Goal: Navigation & Orientation: Find specific page/section

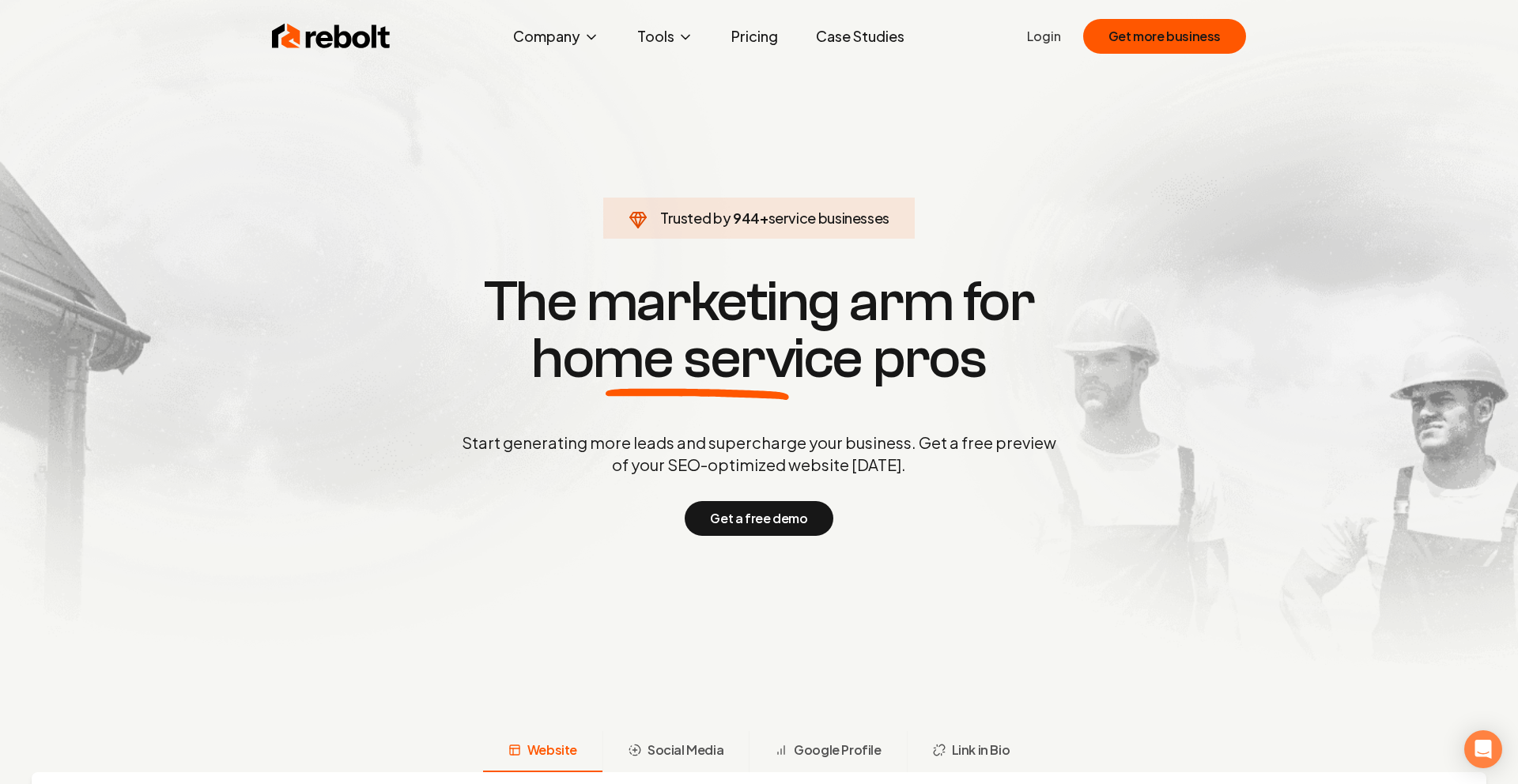
click at [1043, 155] on section "Trusted by 944 + service businesses The marketing arm for home service pros Sta…" at bounding box center [759, 403] width 784 height 706
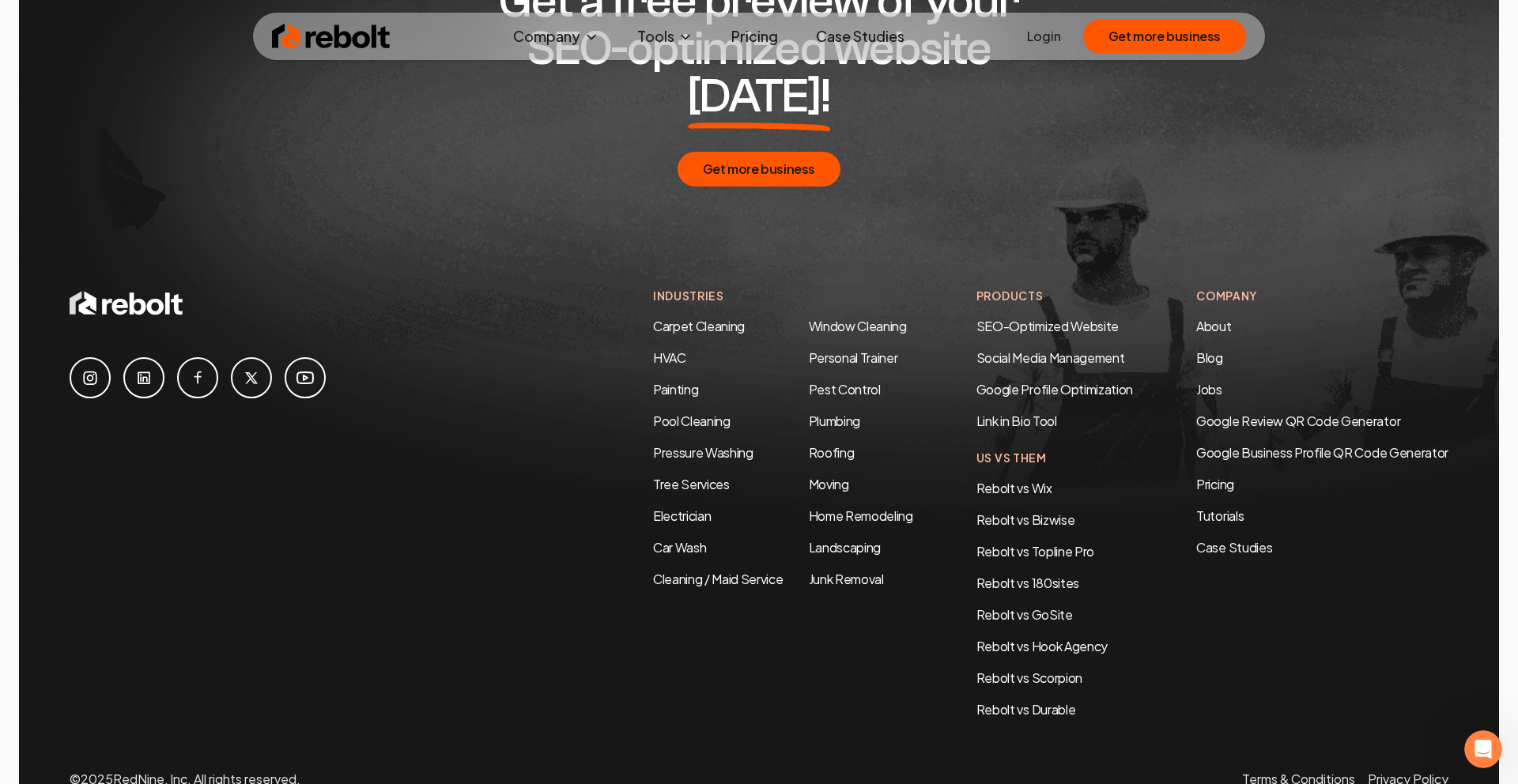
scroll to position [7619, 0]
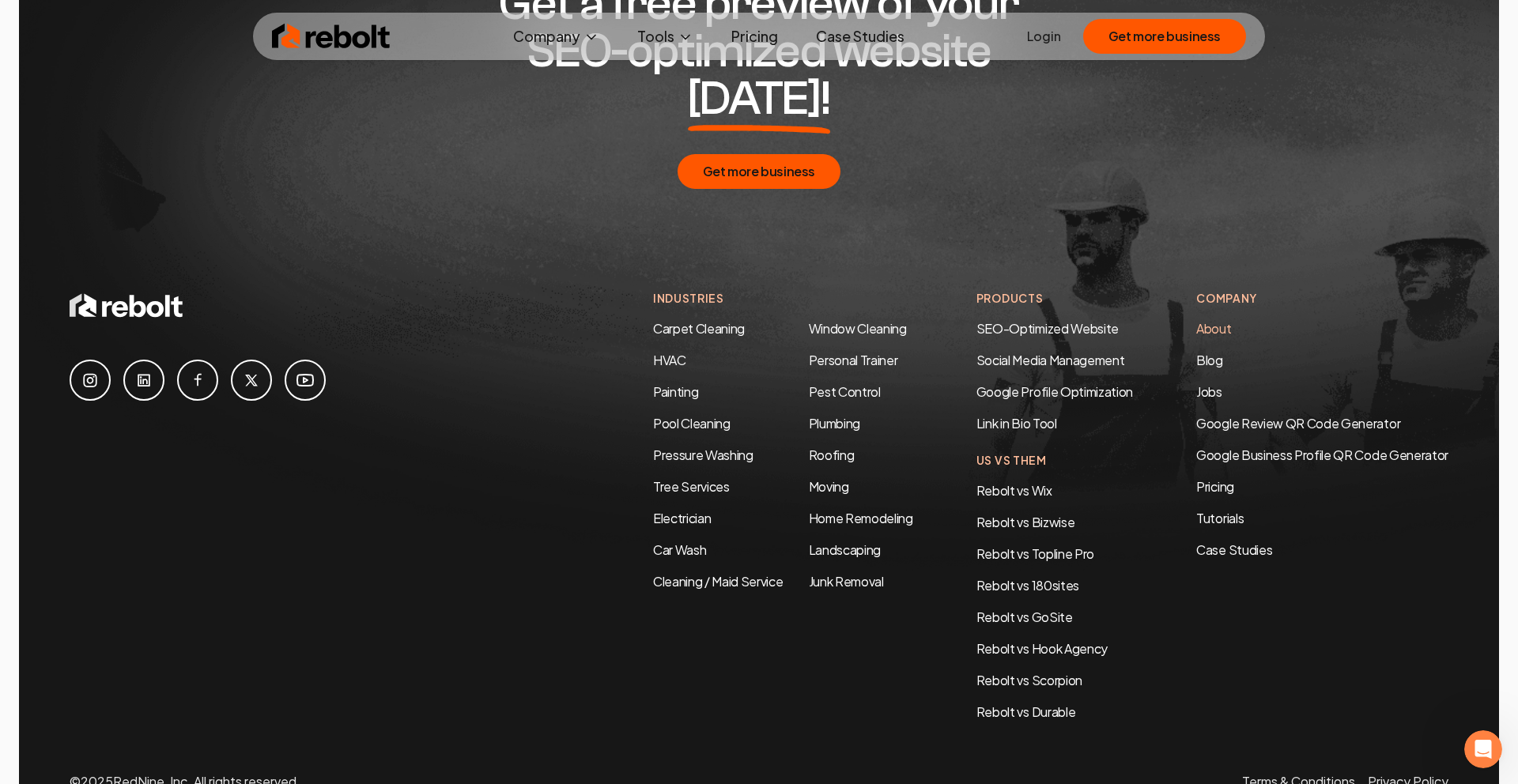
click at [1222, 320] on link "About" at bounding box center [1213, 328] width 35 height 16
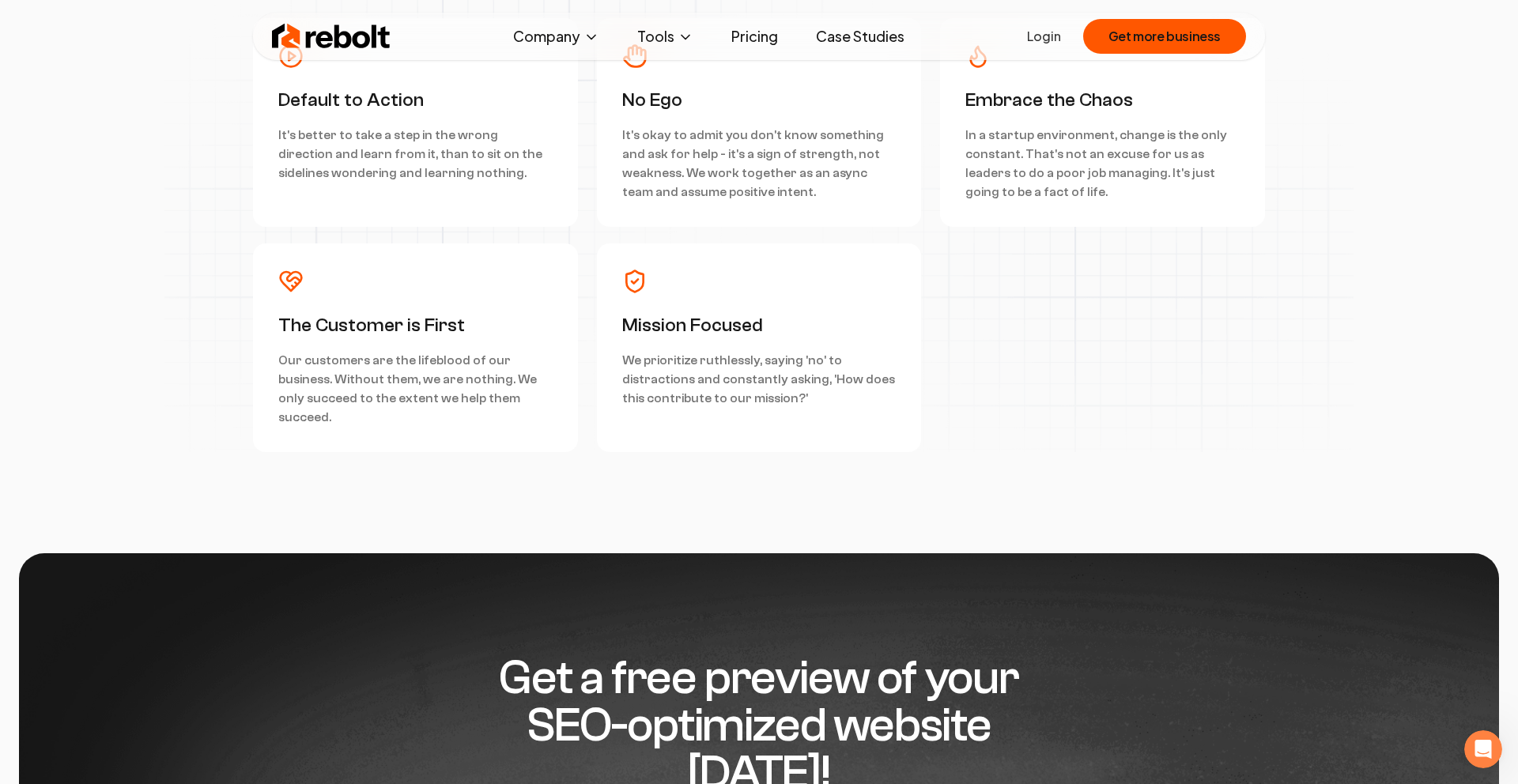
scroll to position [5179, 0]
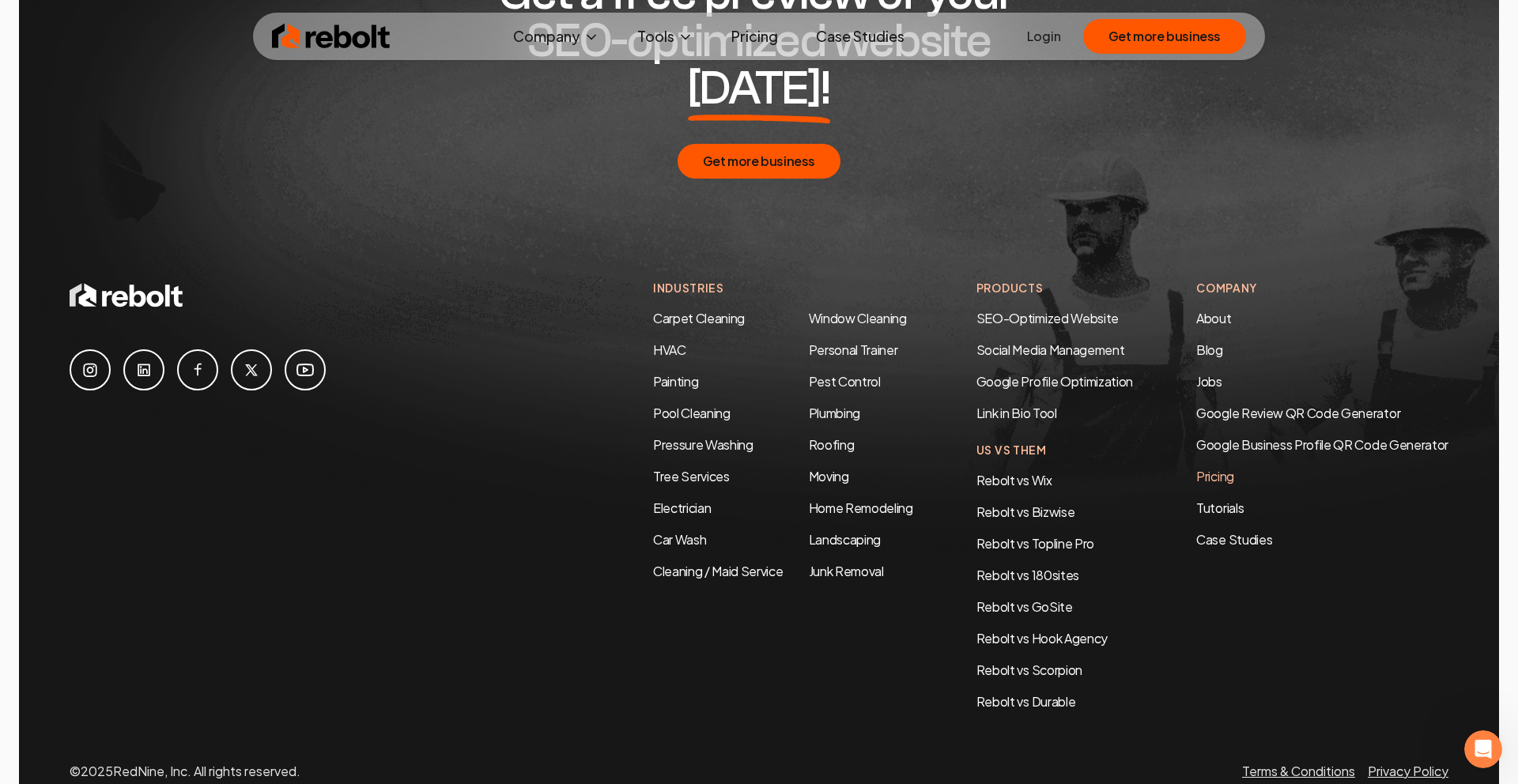
click at [1219, 467] on link "Pricing" at bounding box center [1323, 476] width 252 height 19
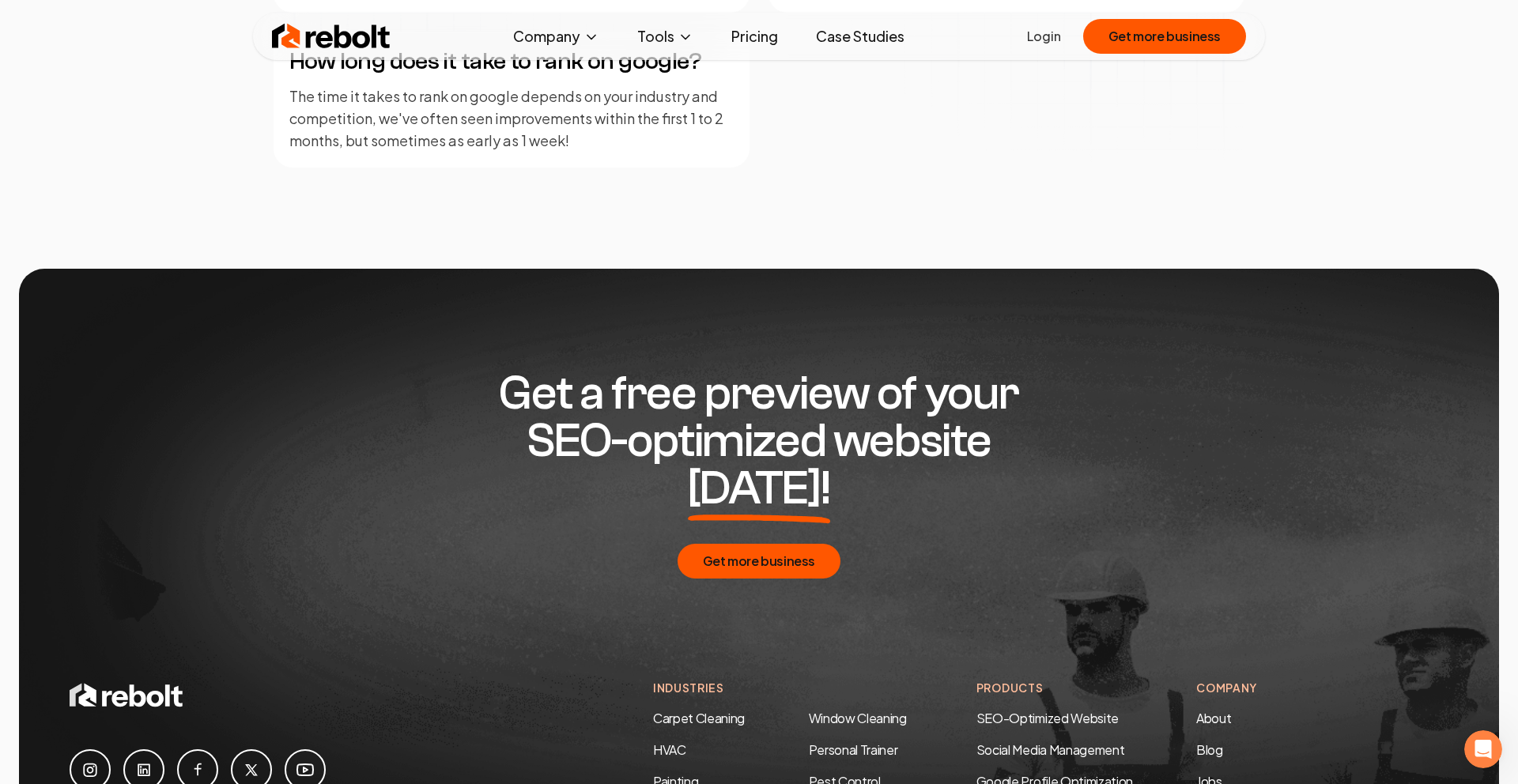
scroll to position [2591, 0]
